Goal: Feedback & Contribution: Submit feedback/report problem

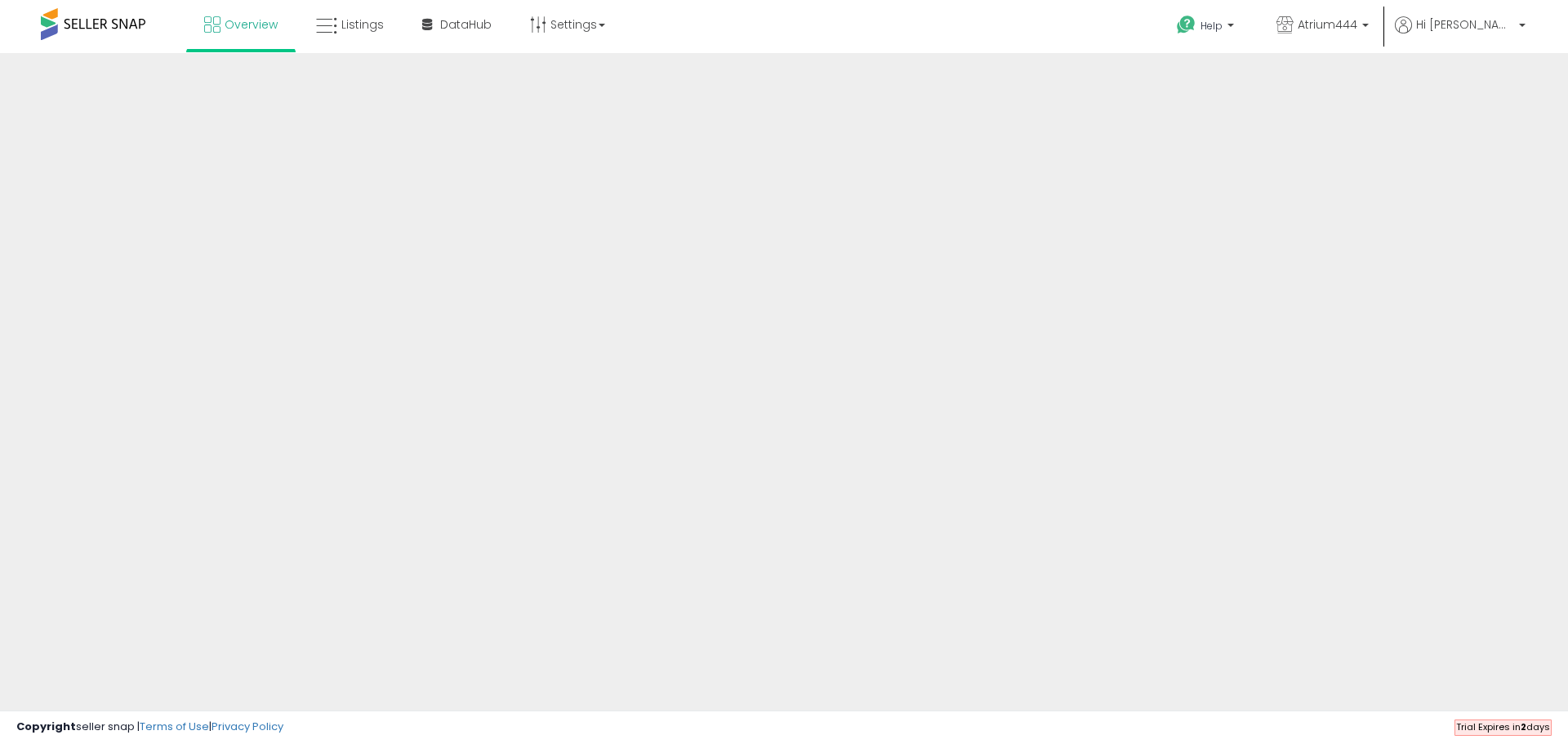
click at [1482, 726] on span "Trial Expires in 2 days" at bounding box center [1502, 727] width 94 height 13
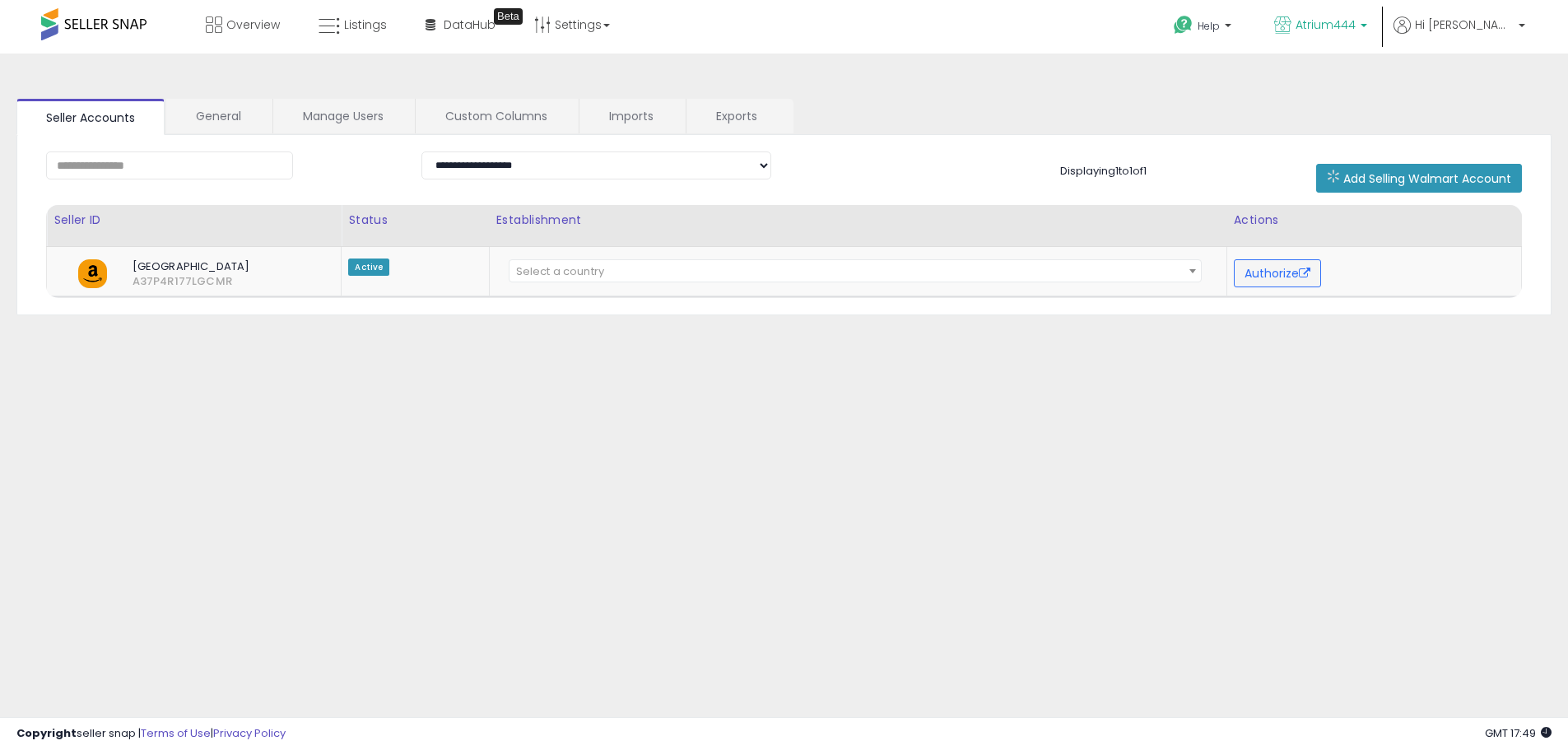
click at [1356, 24] on span "Atrium444" at bounding box center [1324, 25] width 60 height 17
click at [1411, 31] on icon at bounding box center [1402, 25] width 17 height 17
click at [1482, 129] on link "Profile" at bounding box center [1488, 131] width 33 height 16
click at [215, 116] on link "General" at bounding box center [219, 116] width 105 height 35
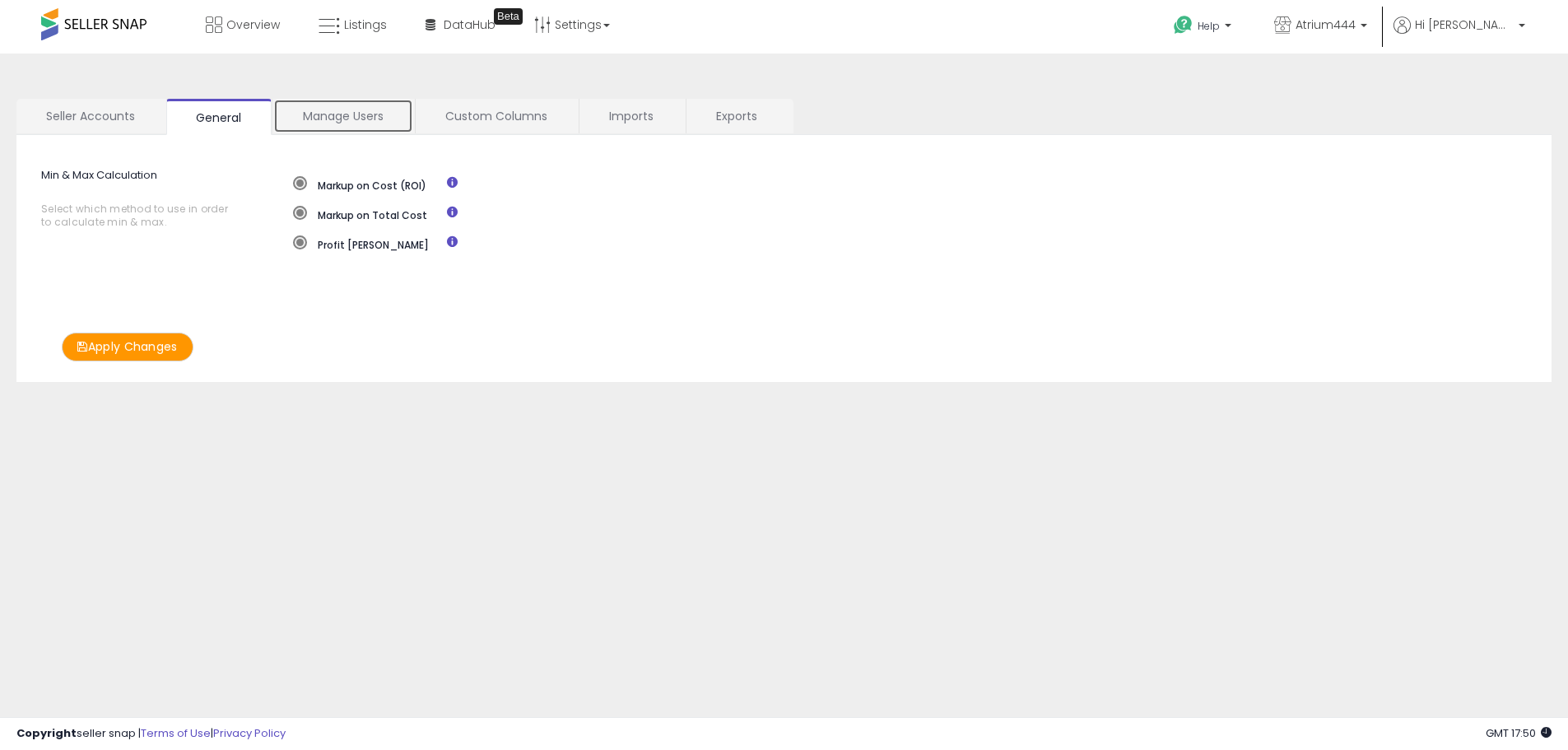
click at [345, 119] on link "Manage Users" at bounding box center [343, 116] width 140 height 35
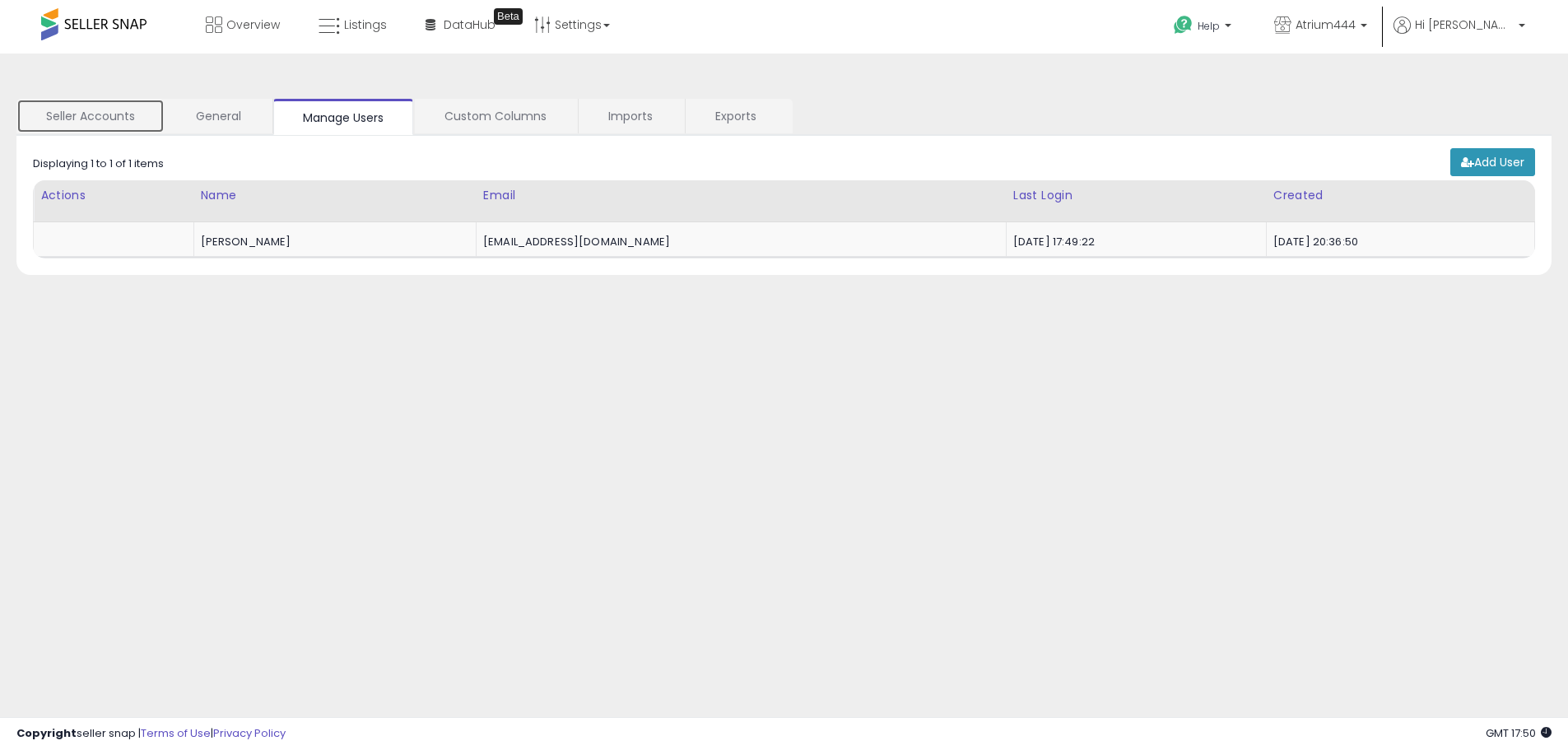
click at [77, 103] on link "Seller Accounts" at bounding box center [90, 116] width 148 height 35
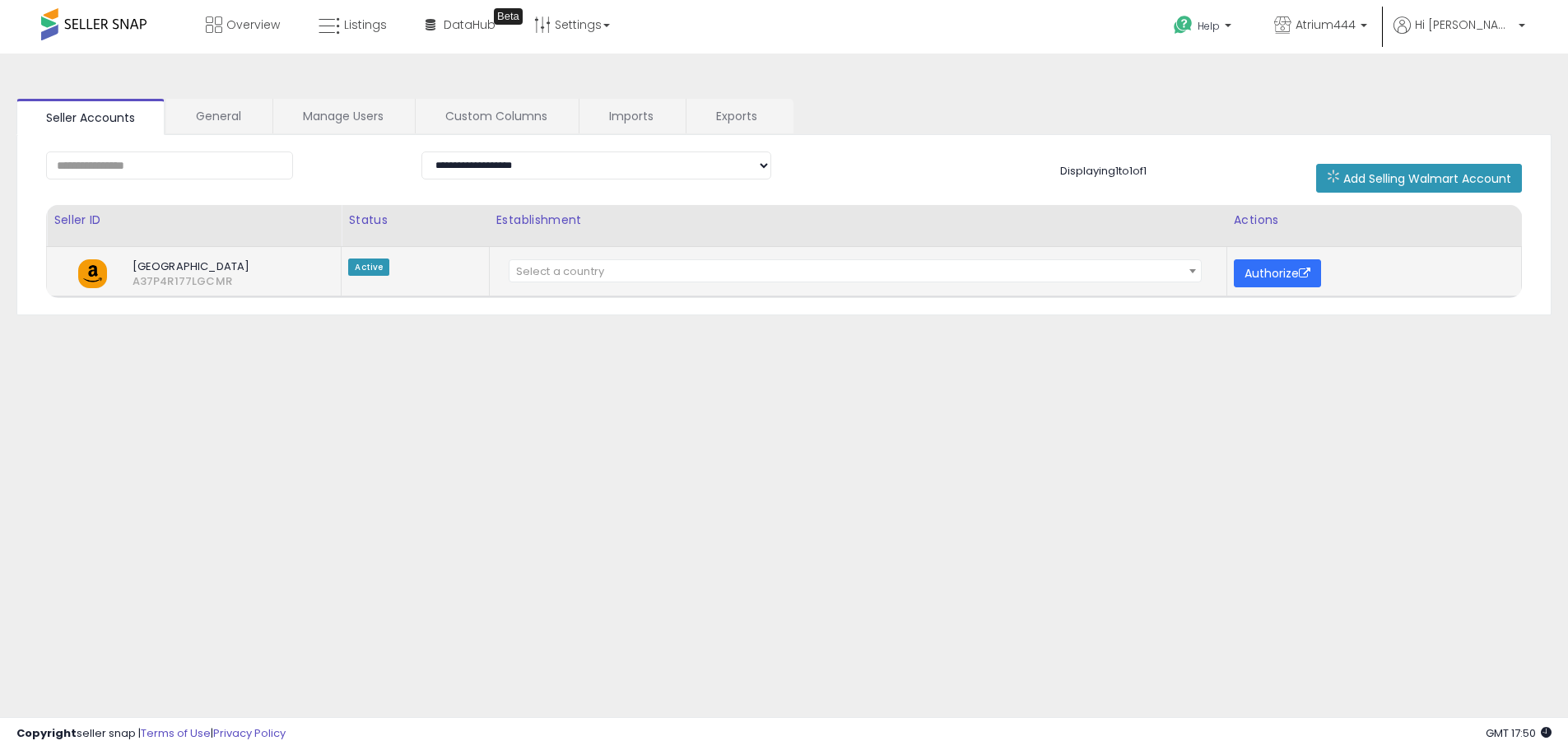
click at [1262, 279] on button "Authorize" at bounding box center [1276, 273] width 87 height 28
click at [565, 23] on link "Settings" at bounding box center [571, 25] width 100 height 50
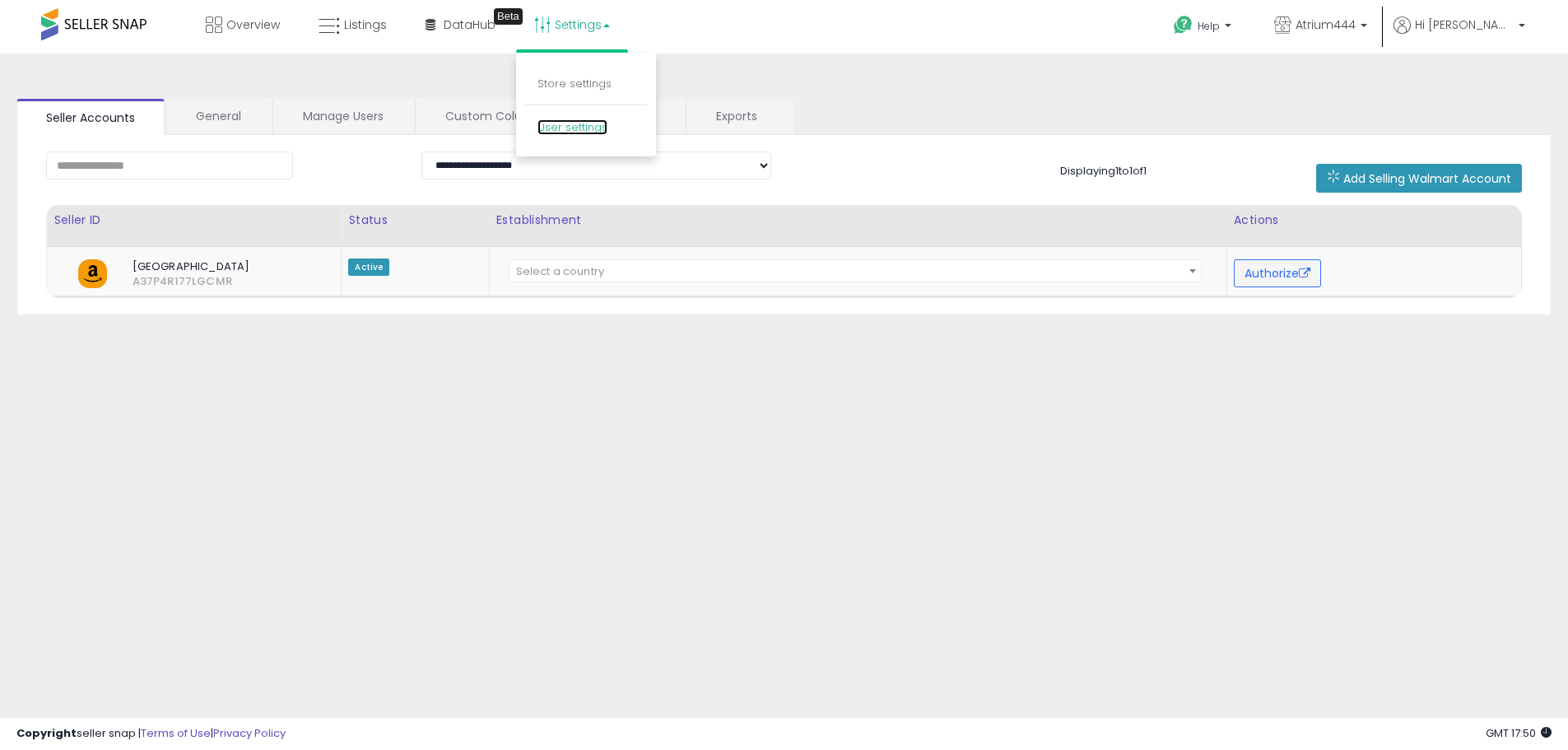
click at [576, 126] on link "User settings" at bounding box center [572, 127] width 70 height 16
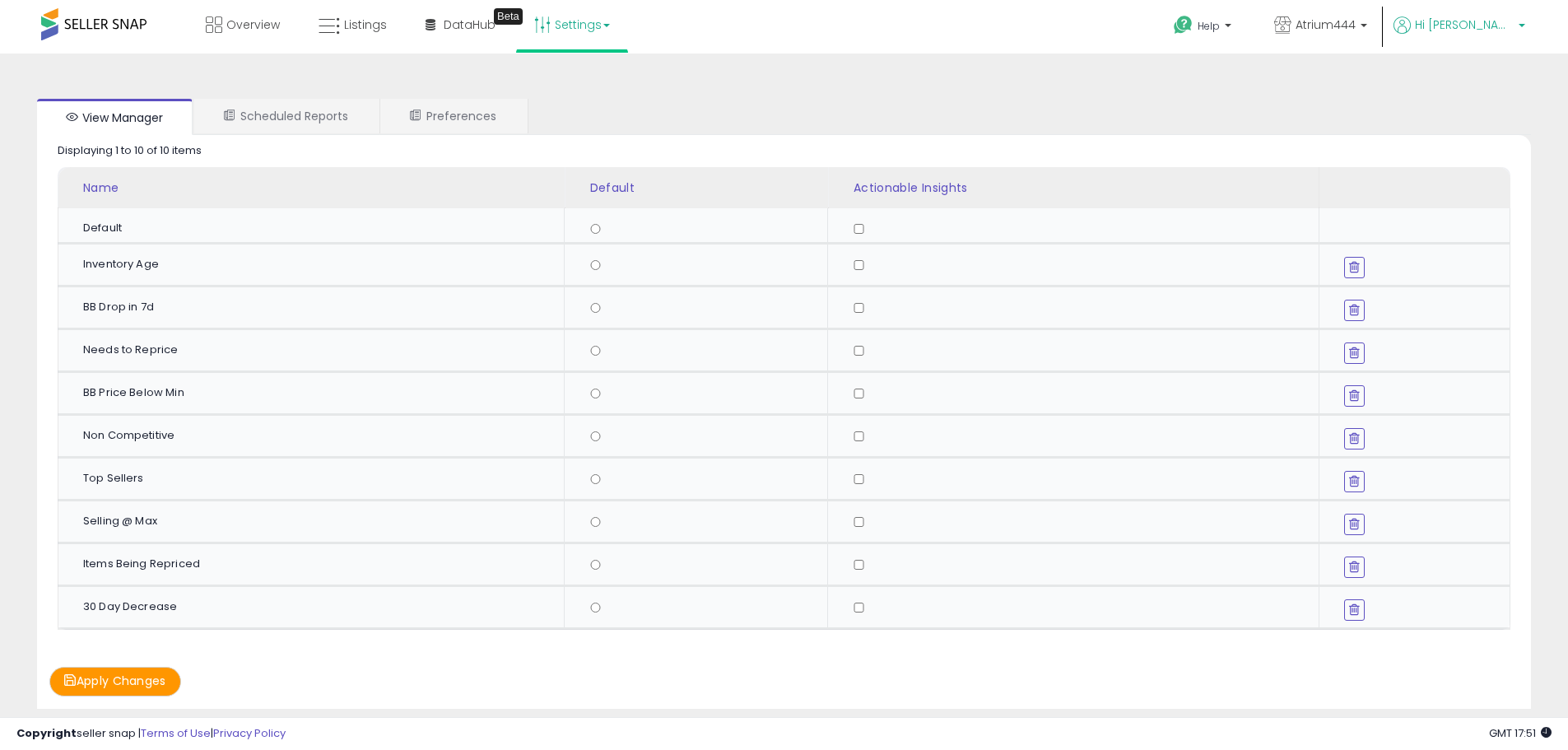
click at [1475, 24] on span "Hi [PERSON_NAME]" at bounding box center [1463, 25] width 98 height 17
click at [1492, 89] on link "Account" at bounding box center [1487, 87] width 43 height 16
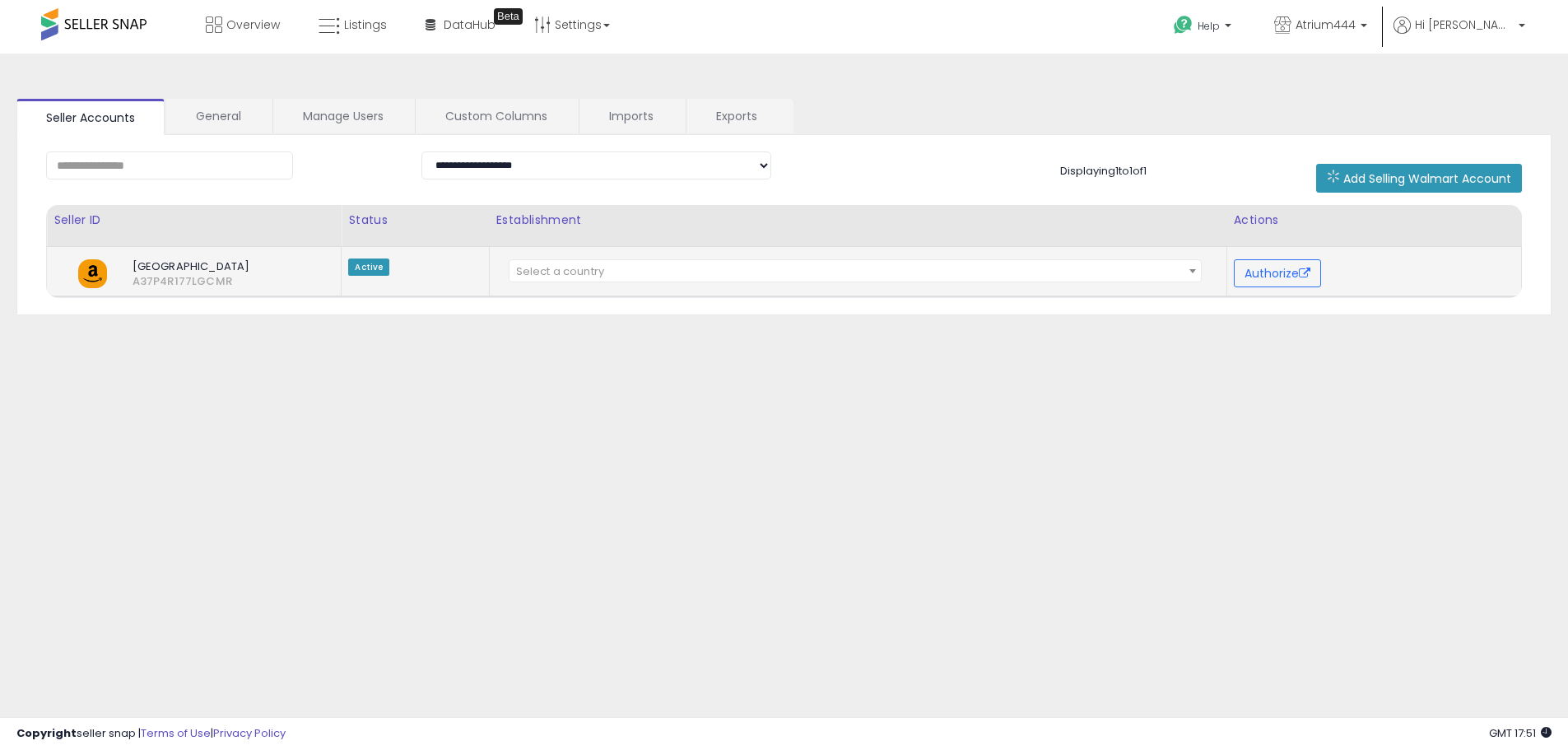
click at [588, 272] on span "Select a country" at bounding box center [560, 271] width 88 height 16
click at [366, 349] on div "**********" at bounding box center [784, 411] width 1551 height 684
click at [208, 103] on link "General" at bounding box center [219, 116] width 105 height 35
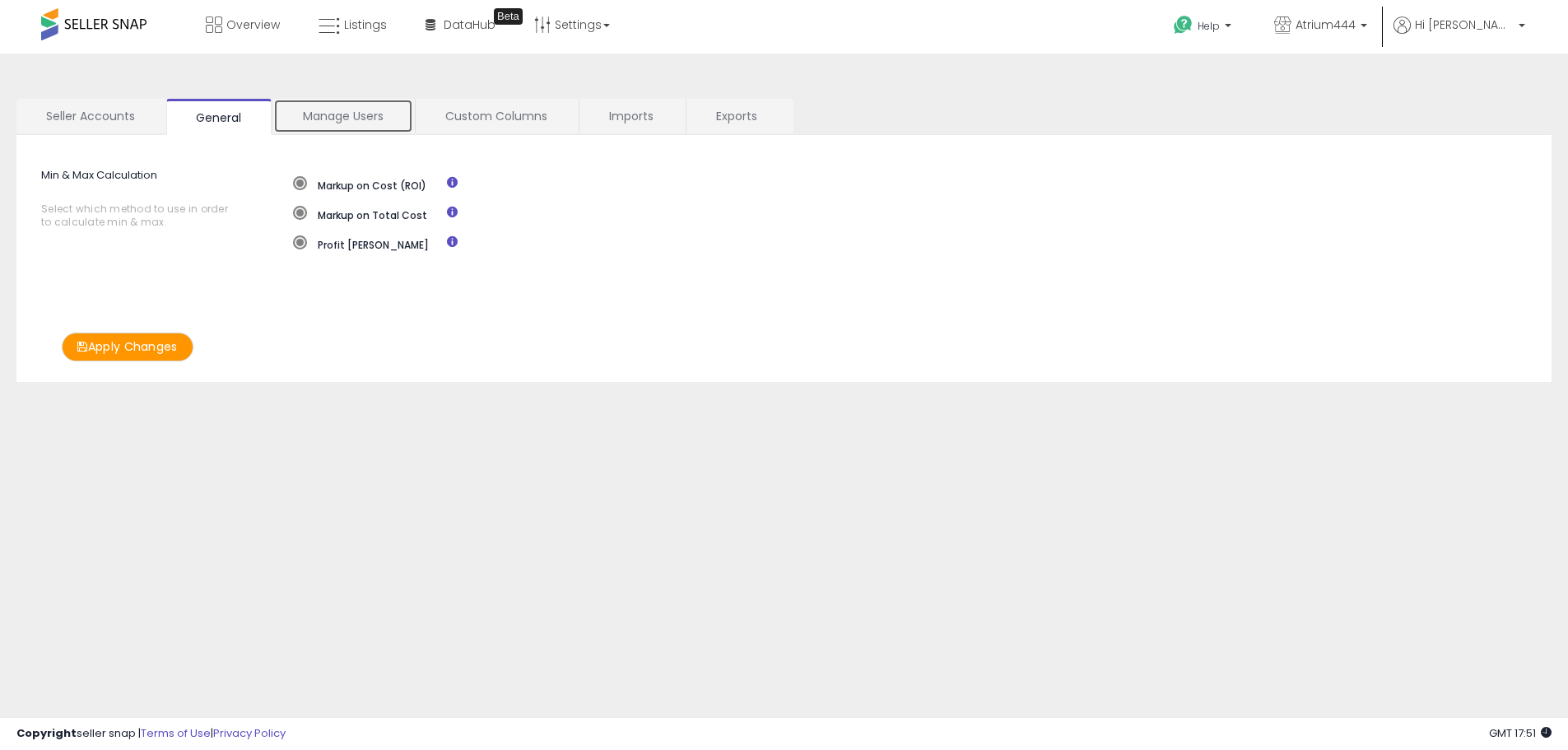
click at [362, 120] on link "Manage Users" at bounding box center [343, 116] width 140 height 35
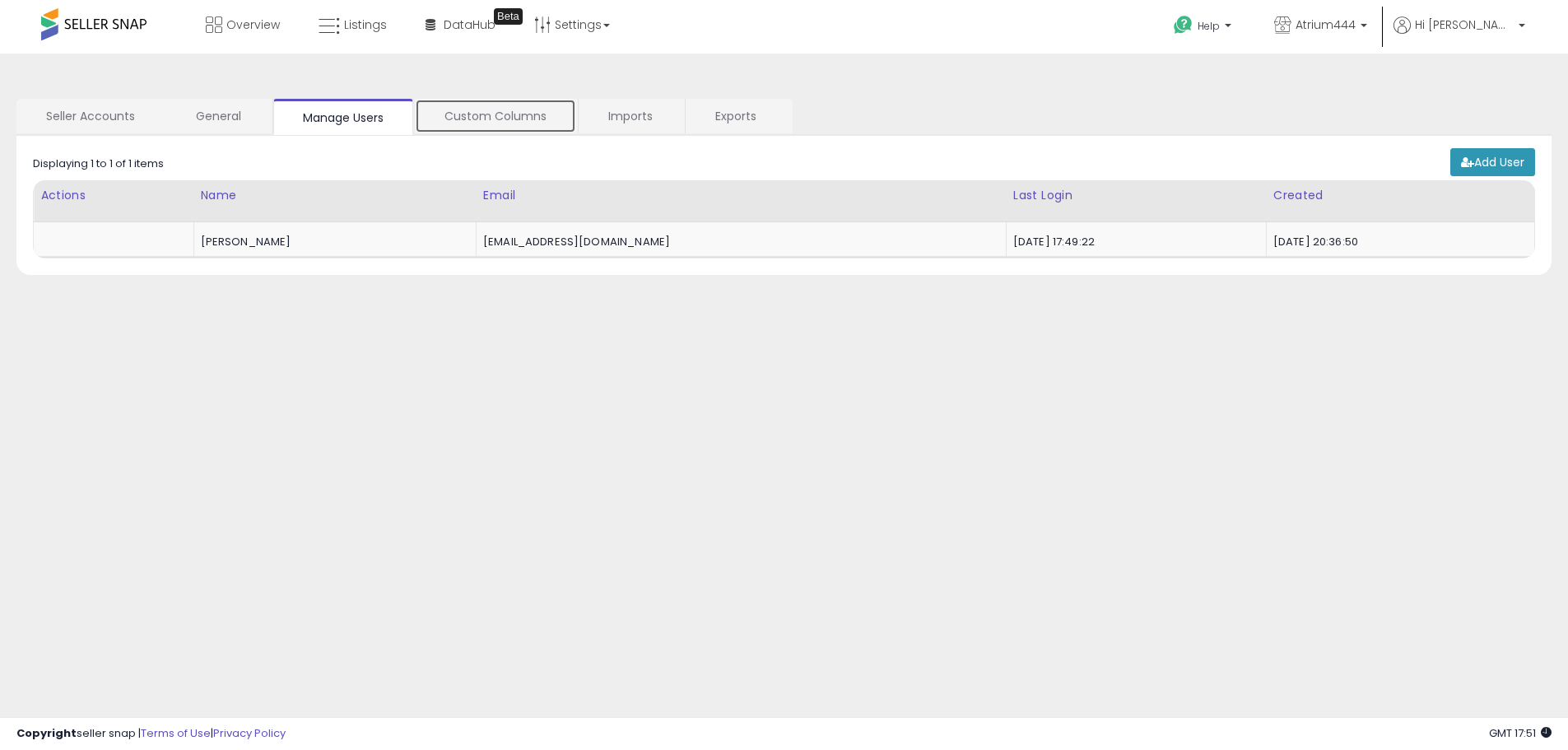
click at [468, 119] on link "Custom Columns" at bounding box center [495, 116] width 161 height 35
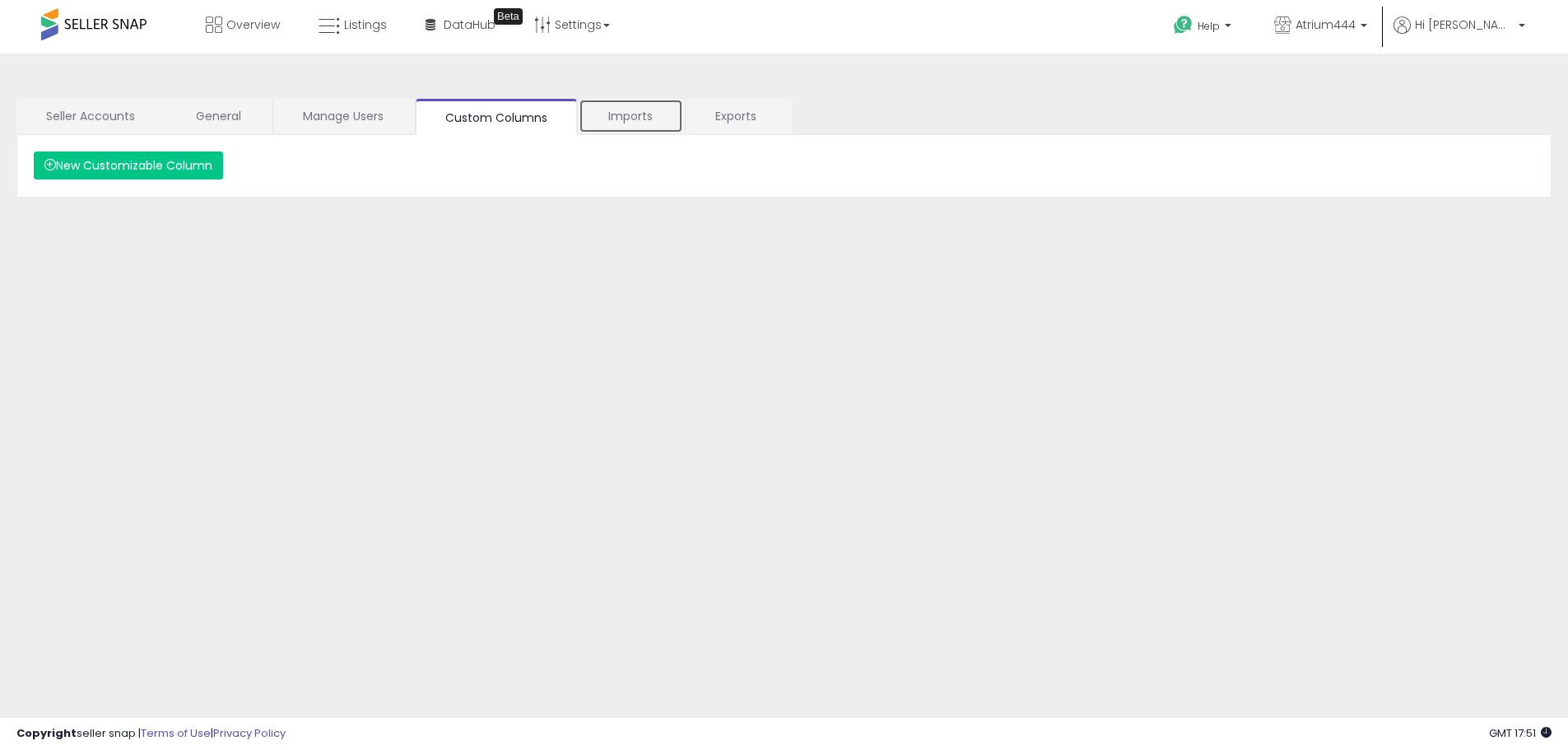
click at [644, 115] on link "Imports" at bounding box center [631, 116] width 105 height 35
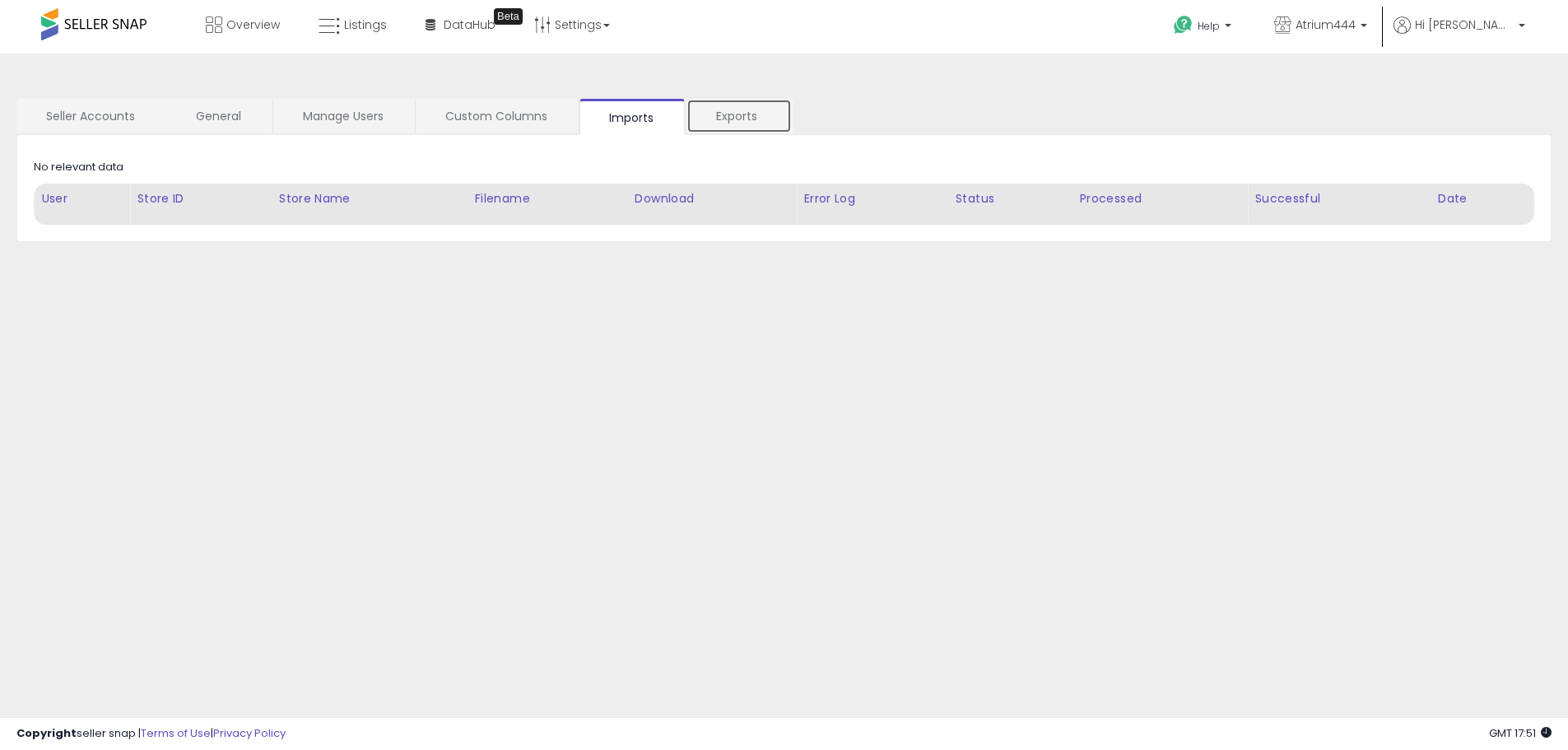
click at [739, 114] on link "Exports" at bounding box center [738, 116] width 106 height 35
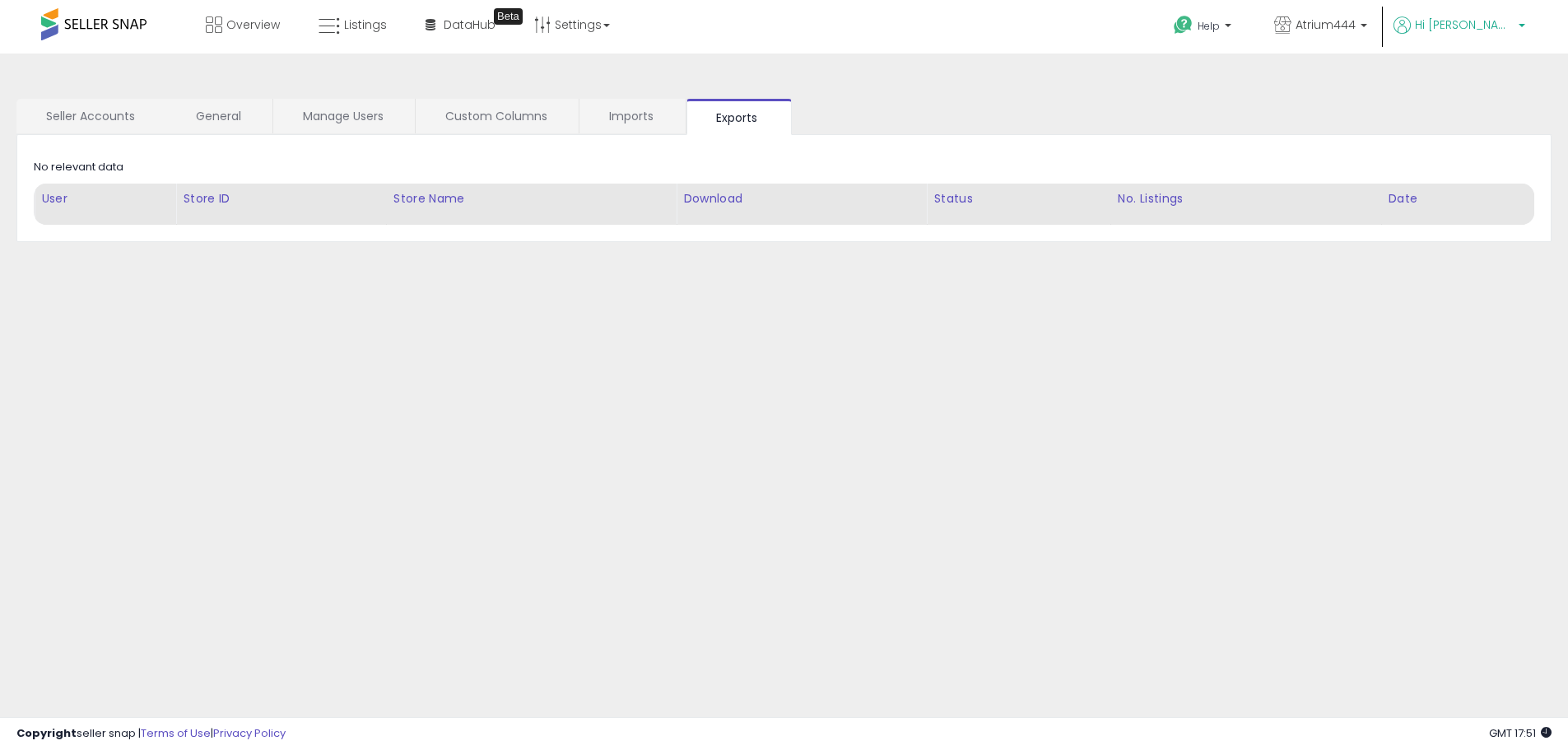
click at [1506, 27] on span "Hi [PERSON_NAME]" at bounding box center [1463, 25] width 98 height 17
click at [1490, 131] on link "Profile" at bounding box center [1488, 131] width 33 height 16
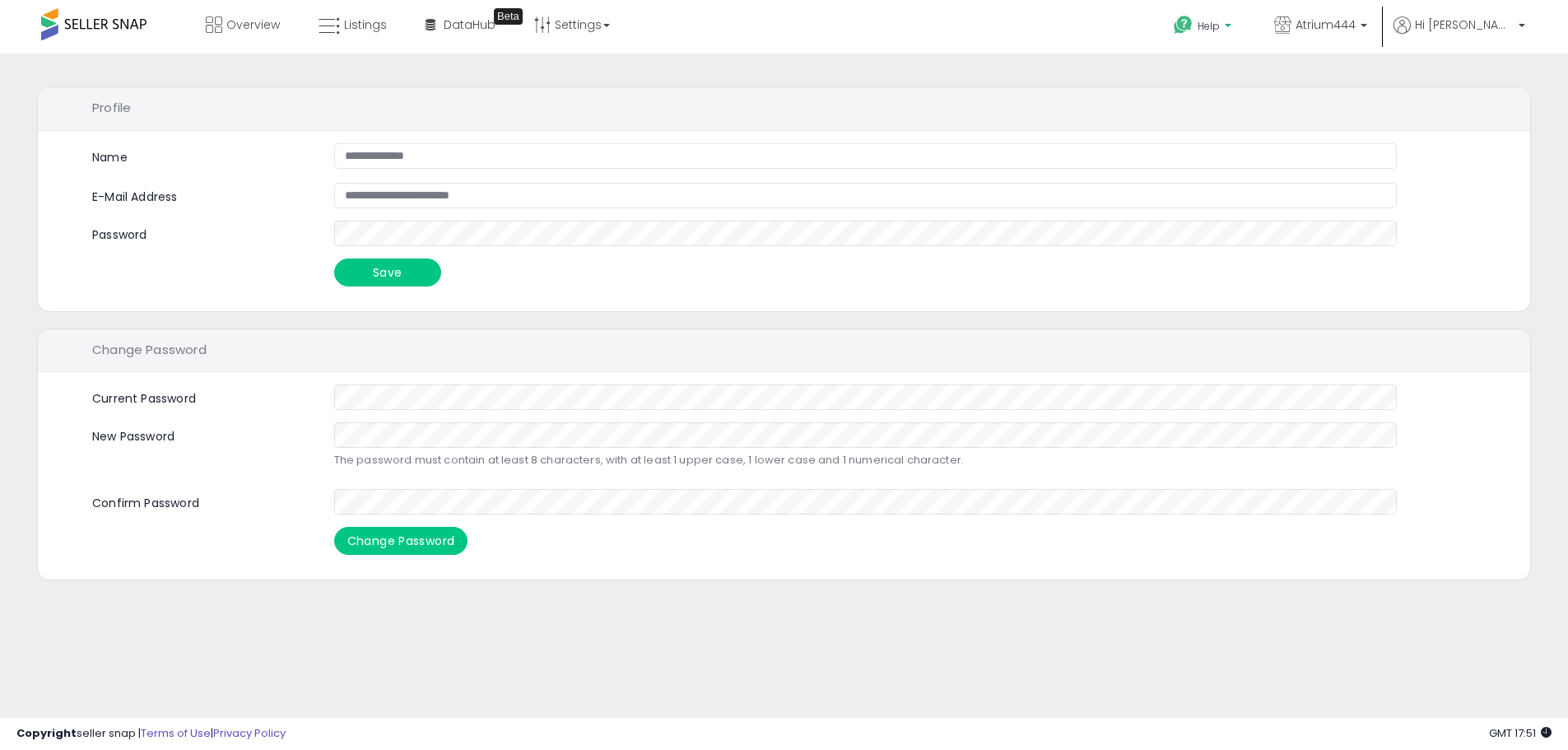
click at [1235, 19] on p "Help" at bounding box center [1204, 29] width 63 height 18
click at [1265, 85] on link "Contact Support" at bounding box center [1220, 87] width 89 height 16
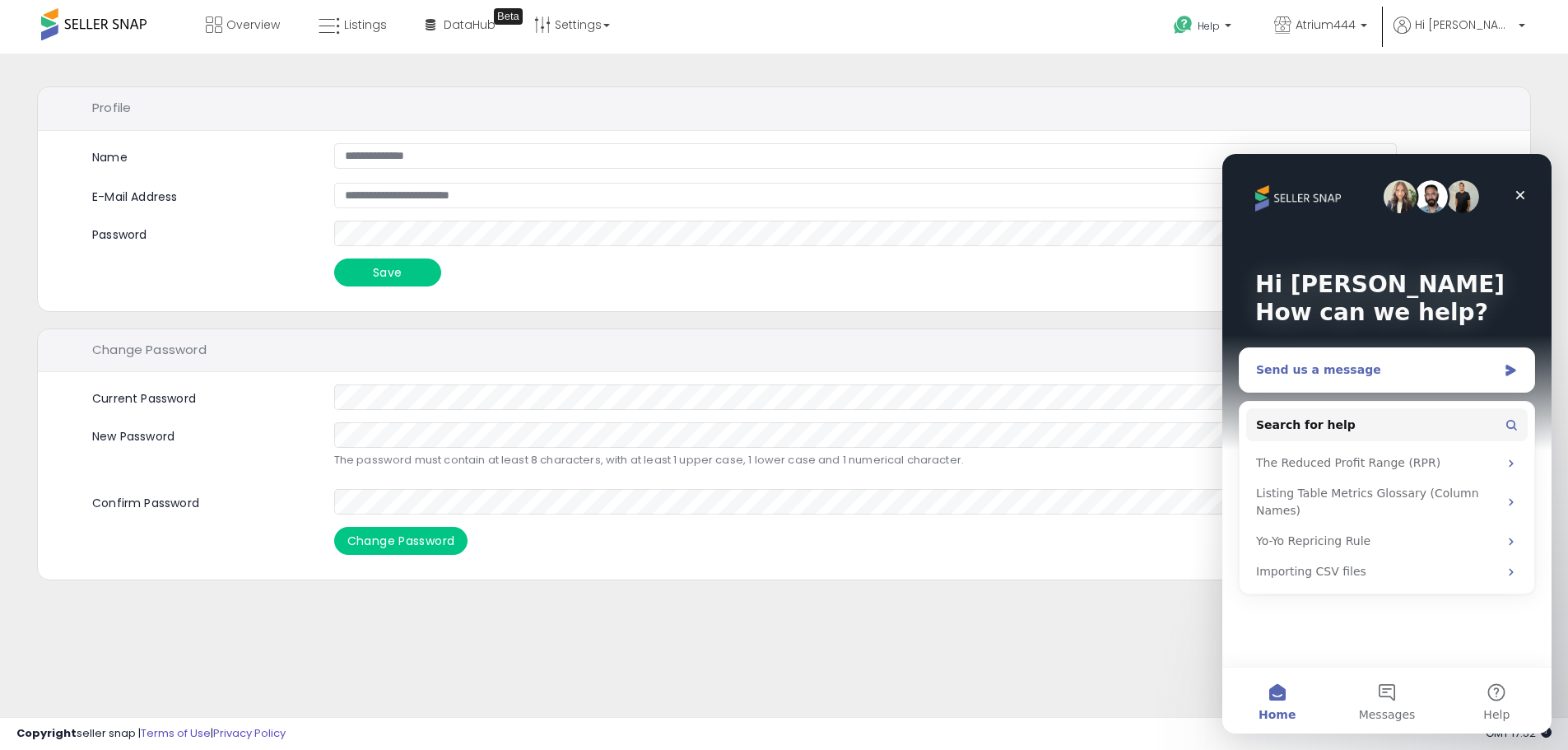
click at [1398, 369] on div "Send us a message" at bounding box center [1376, 370] width 241 height 17
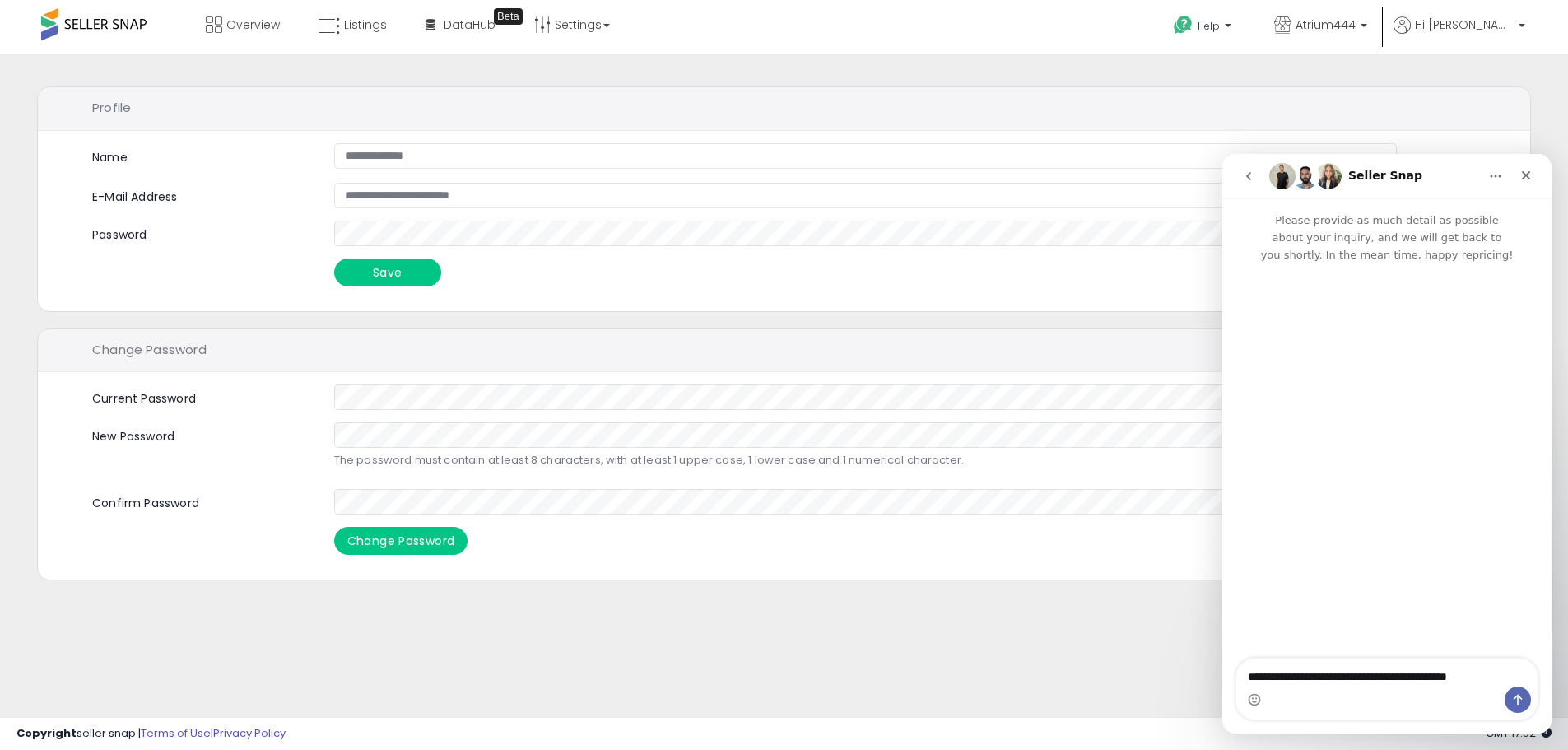
type textarea "**********"
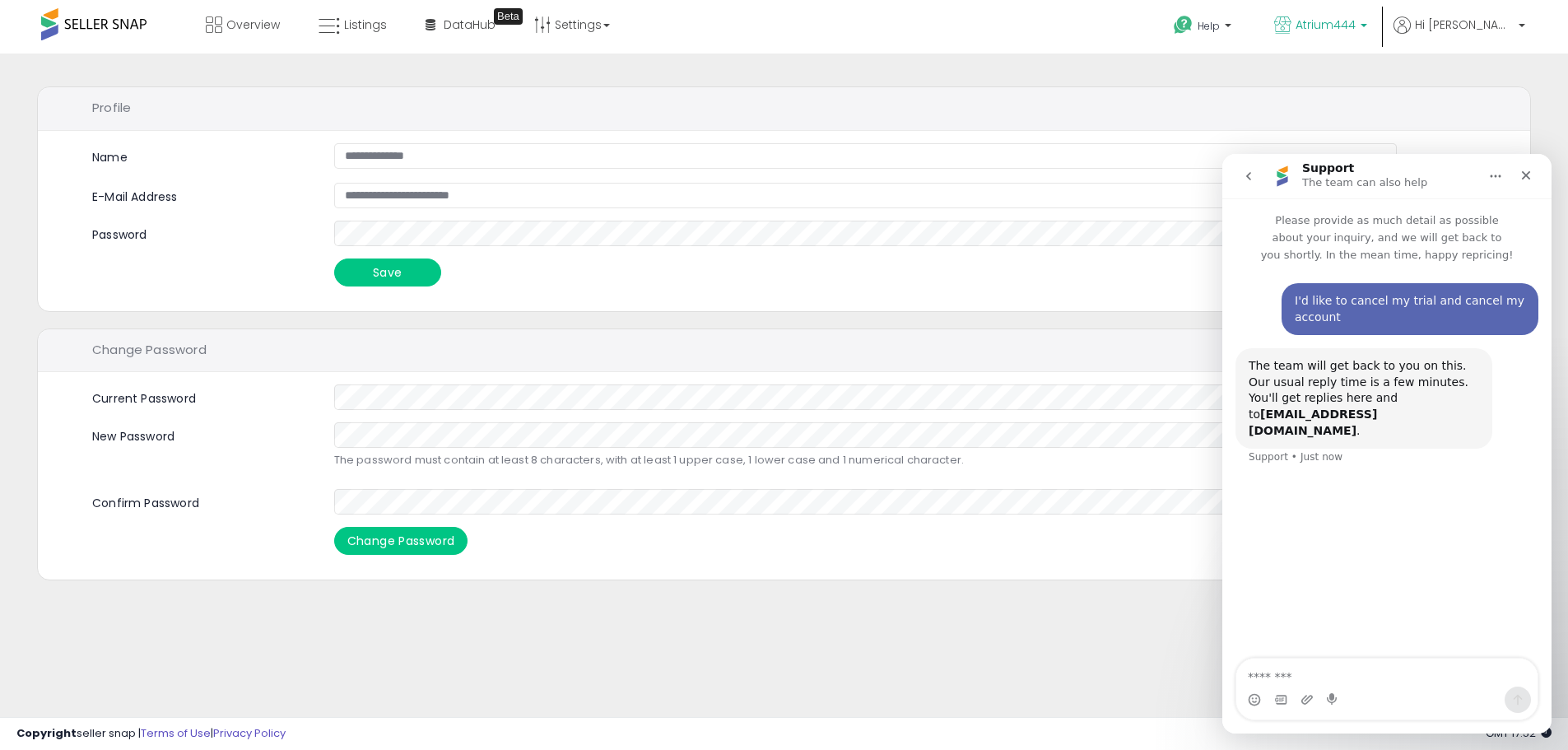
click at [1356, 28] on span "Atrium444" at bounding box center [1324, 25] width 60 height 17
click at [1317, 72] on p "Atrium444 33 listings" at bounding box center [1248, 76] width 243 height 33
click at [1474, 31] on span "Hi [PERSON_NAME]" at bounding box center [1463, 25] width 98 height 17
click at [1240, 179] on button "go back" at bounding box center [1248, 176] width 31 height 31
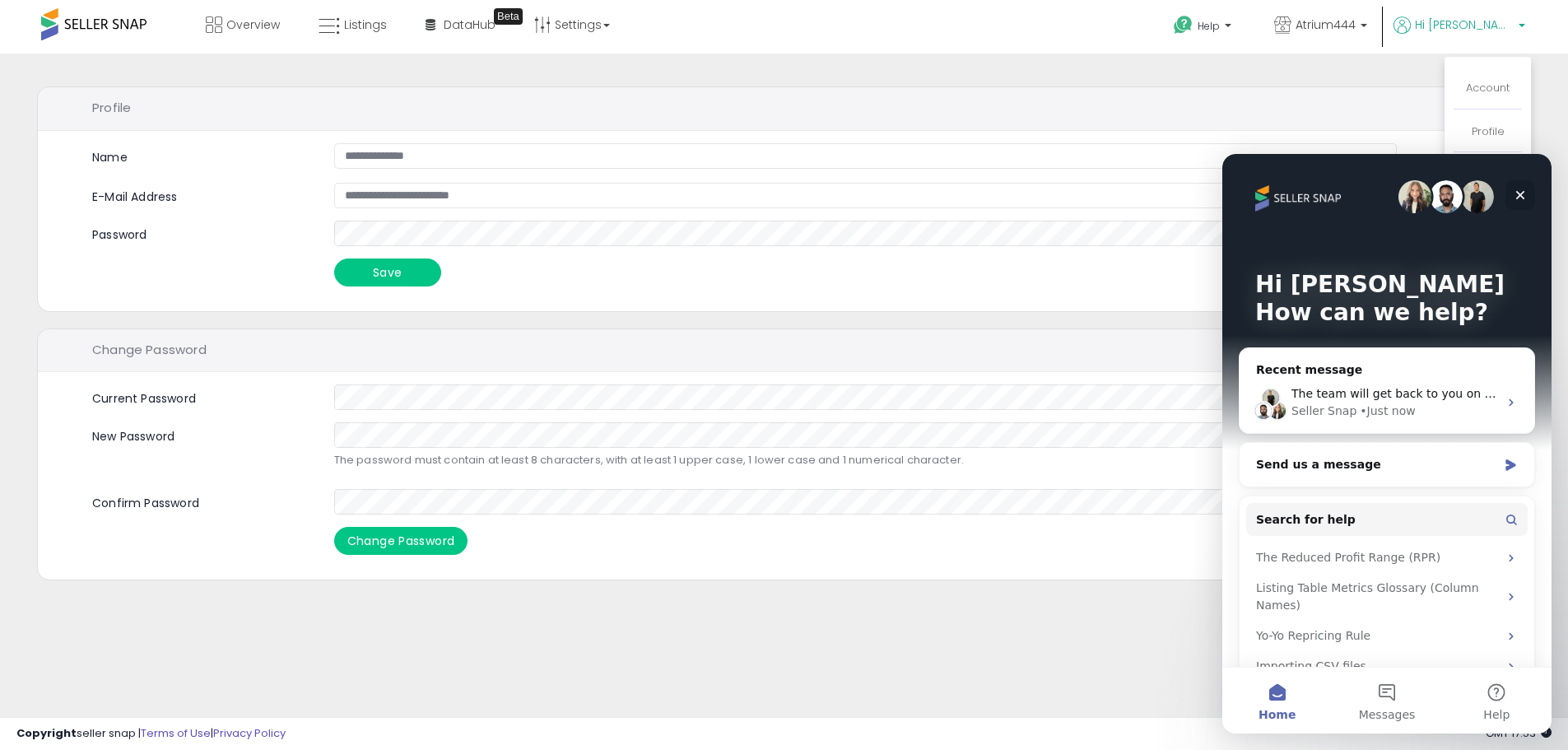
click at [1521, 200] on icon "Close" at bounding box center [1520, 195] width 13 height 13
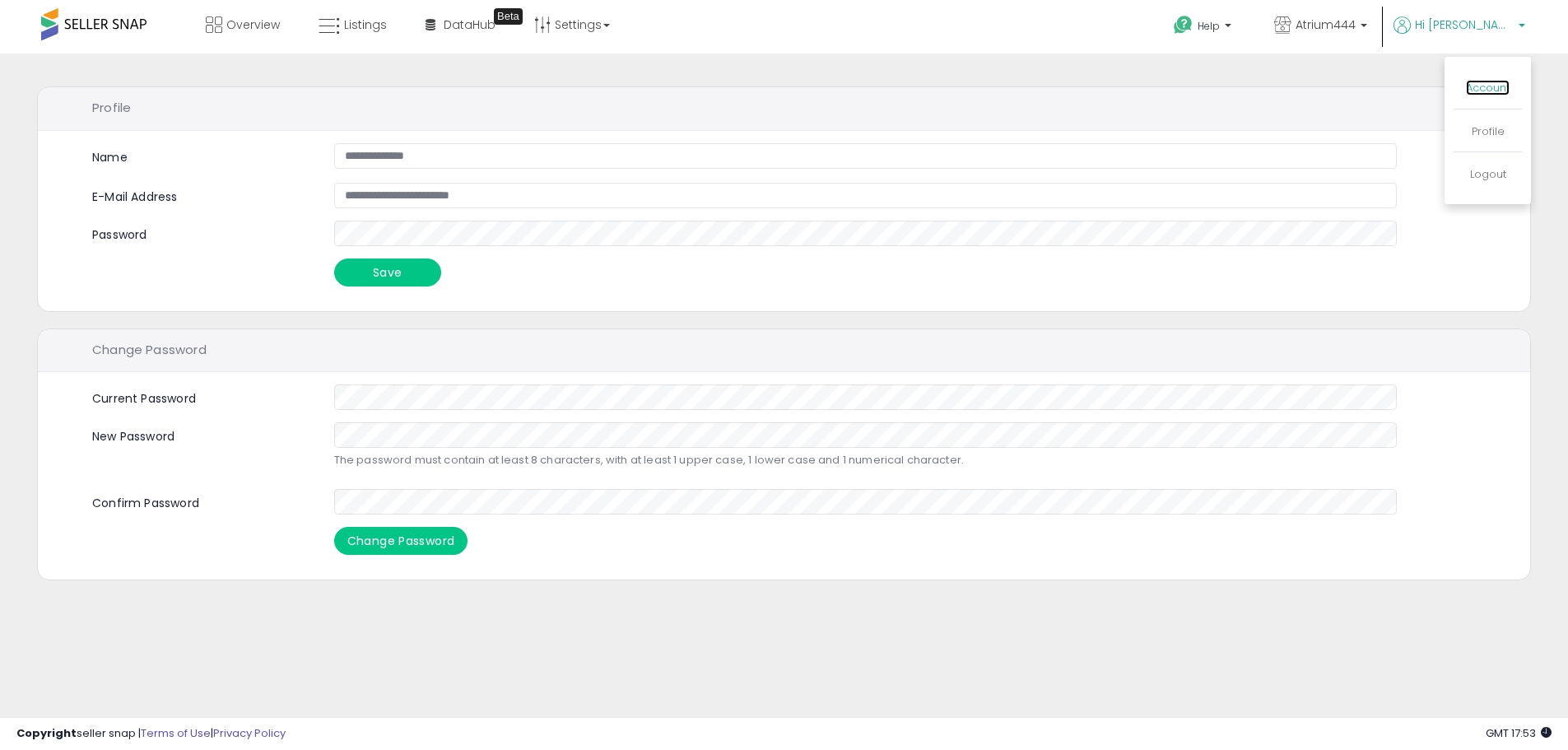
click at [1494, 82] on link "Account" at bounding box center [1487, 87] width 43 height 16
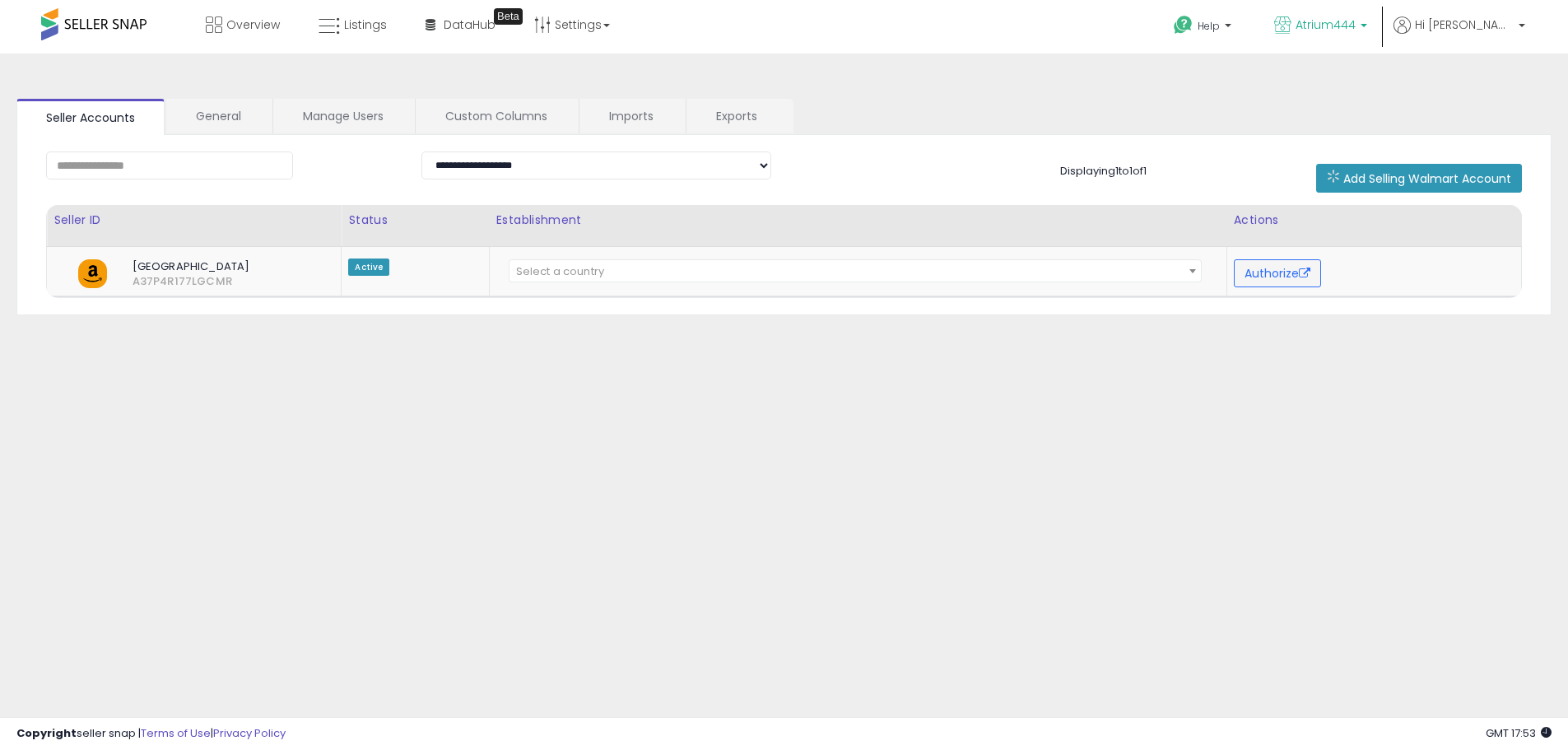
click at [1356, 24] on span "Atrium444" at bounding box center [1324, 25] width 60 height 17
click at [1490, 25] on span "Hi [PERSON_NAME]" at bounding box center [1463, 25] width 98 height 17
